Goal: Task Accomplishment & Management: Use online tool/utility

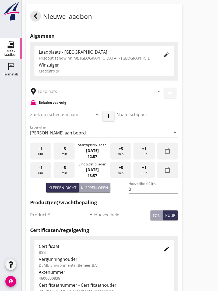
click at [67, 95] on input "text" at bounding box center [92, 91] width 109 height 9
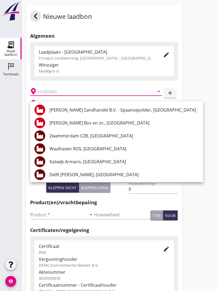
click at [112, 109] on div "[PERSON_NAME] Zandhandel B.V. - Spaansepolder, [GEOGRAPHIC_DATA]" at bounding box center [123, 110] width 149 height 6
type input "[PERSON_NAME] Zandhandel B.V. - Spaansepolder, [GEOGRAPHIC_DATA]"
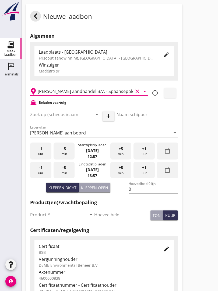
click at [78, 119] on input "Zoek op (scheeps)naam" at bounding box center [57, 114] width 55 height 9
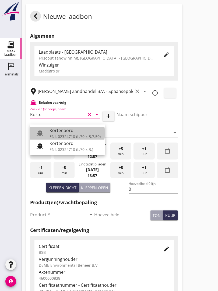
click at [70, 129] on div "Kortenoord" at bounding box center [74, 130] width 51 height 6
type input "Kortenoord"
type input "[PERSON_NAME]"
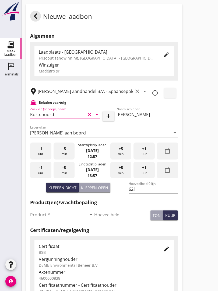
click at [91, 192] on button "Kleppen open" at bounding box center [94, 187] width 31 height 10
type input "518"
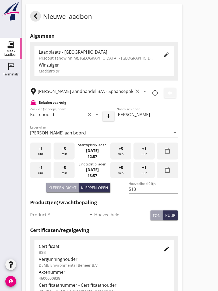
click at [43, 215] on input "Product *" at bounding box center [58, 214] width 56 height 9
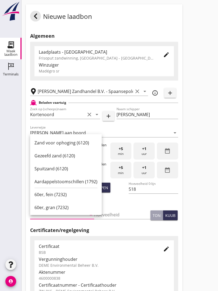
scroll to position [31, 0]
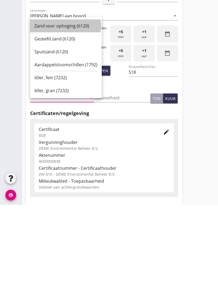
click at [72, 109] on div "Zand voor ophoging (6120)" at bounding box center [65, 112] width 63 height 6
type input "Zand voor ophoging (6120)"
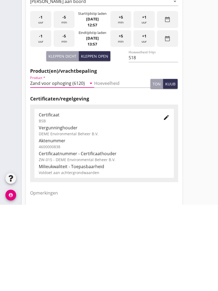
scroll to position [94, 0]
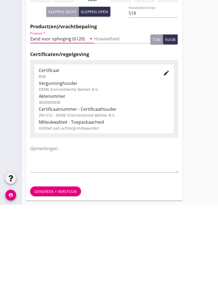
click at [59, 274] on div "Genereer + verstuur" at bounding box center [55, 277] width 42 height 6
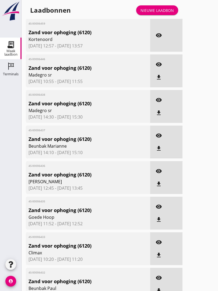
scroll to position [1, 0]
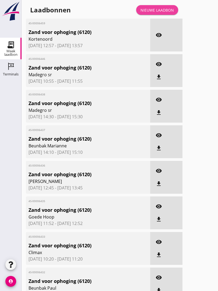
click at [169, 10] on link "Nieuwe laadbon" at bounding box center [157, 10] width 42 height 10
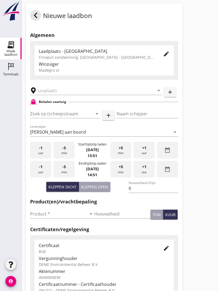
click at [66, 94] on input "text" at bounding box center [92, 90] width 109 height 9
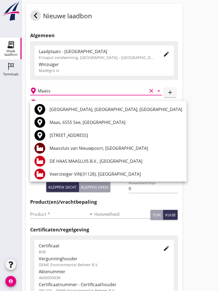
click at [110, 146] on div "Maassluis van Nieuwpoort, [GEOGRAPHIC_DATA]" at bounding box center [115, 148] width 133 height 6
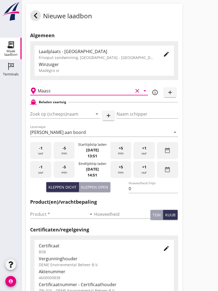
type input "Maassluis van Nieuwpoort, [GEOGRAPHIC_DATA]"
click at [79, 116] on input "Zoek op (scheeps)naam" at bounding box center [57, 113] width 55 height 9
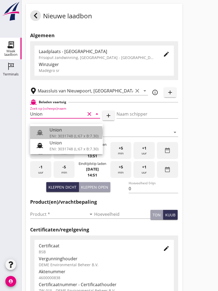
click at [63, 135] on div "ENI: 3031748 (L:67 x B:7.30)" at bounding box center [73, 136] width 49 height 6
type input "Union"
type input "[PERSON_NAME]"
type input "480"
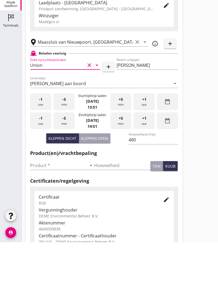
click at [41, 210] on input "Product *" at bounding box center [58, 214] width 56 height 9
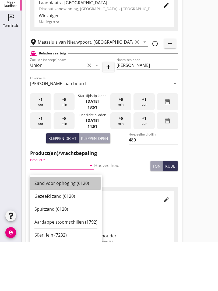
click at [68, 228] on div "Zand voor ophoging (6120)" at bounding box center [65, 231] width 63 height 6
type input "Zand voor ophoging (6120)"
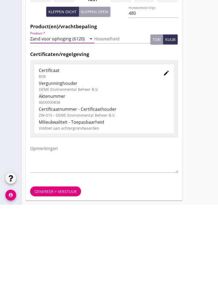
scroll to position [94, 0]
click at [56, 274] on div "Genereer + verstuur" at bounding box center [55, 277] width 42 height 6
